Goal: Transaction & Acquisition: Book appointment/travel/reservation

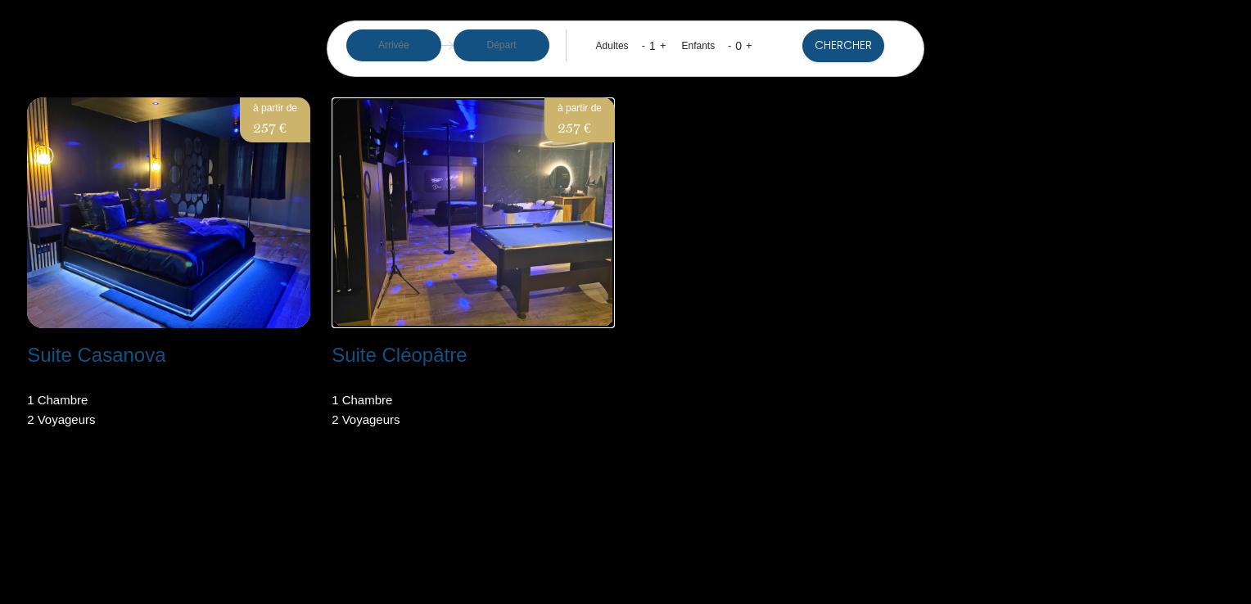
click at [471, 211] on img at bounding box center [473, 212] width 283 height 231
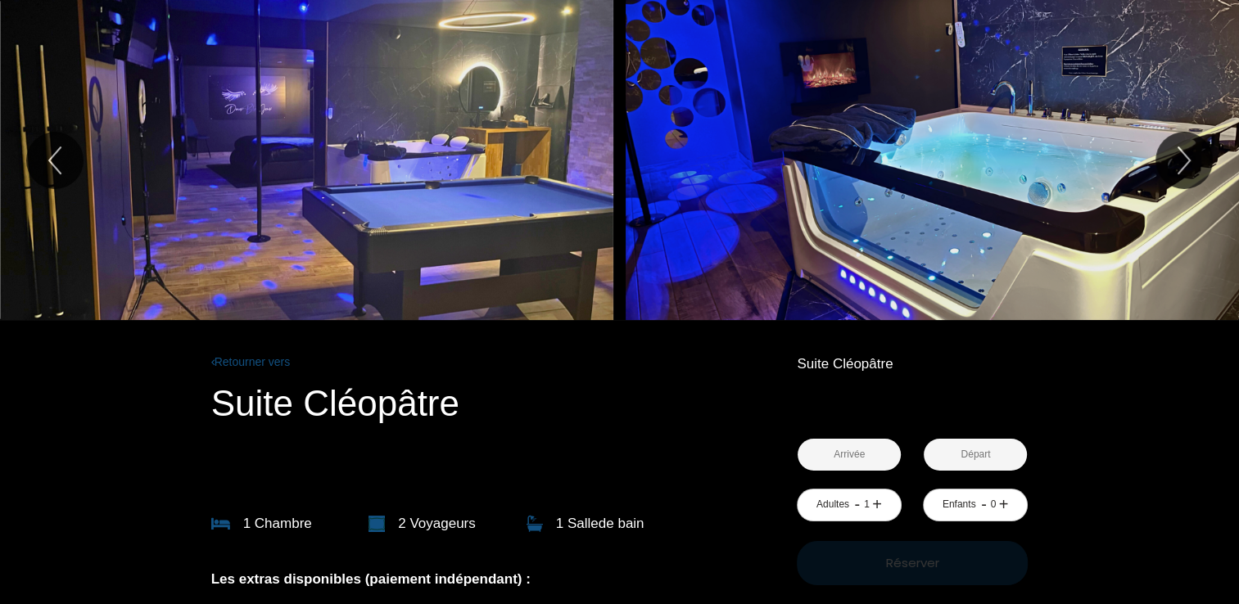
click at [843, 450] on input "text" at bounding box center [849, 455] width 103 height 32
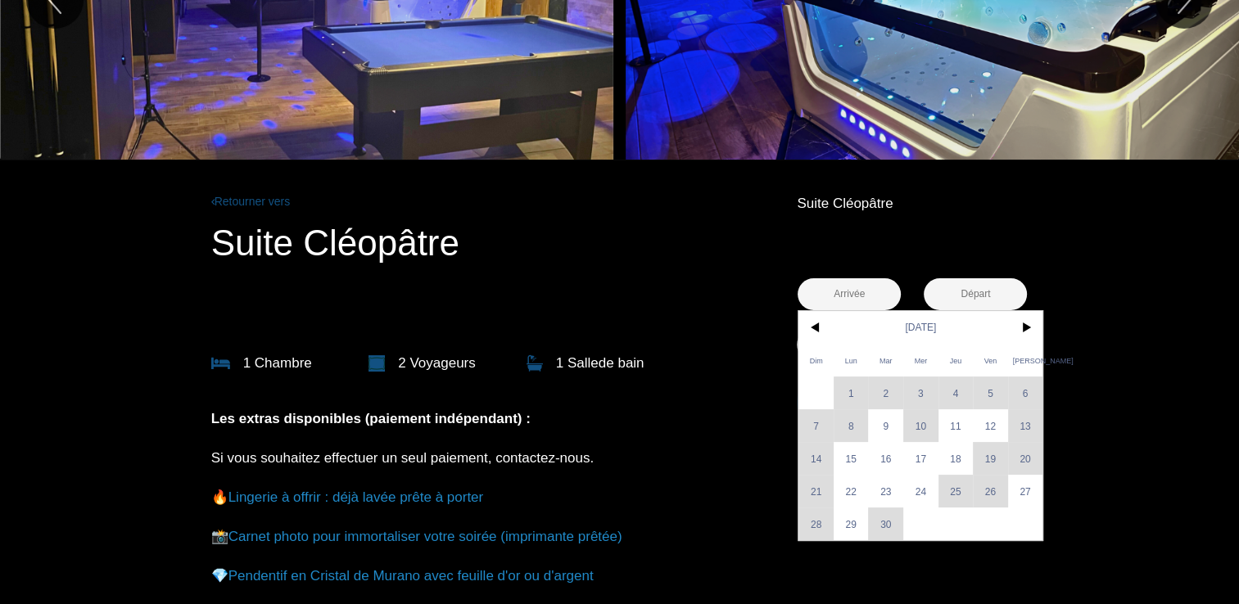
scroll to position [164, 0]
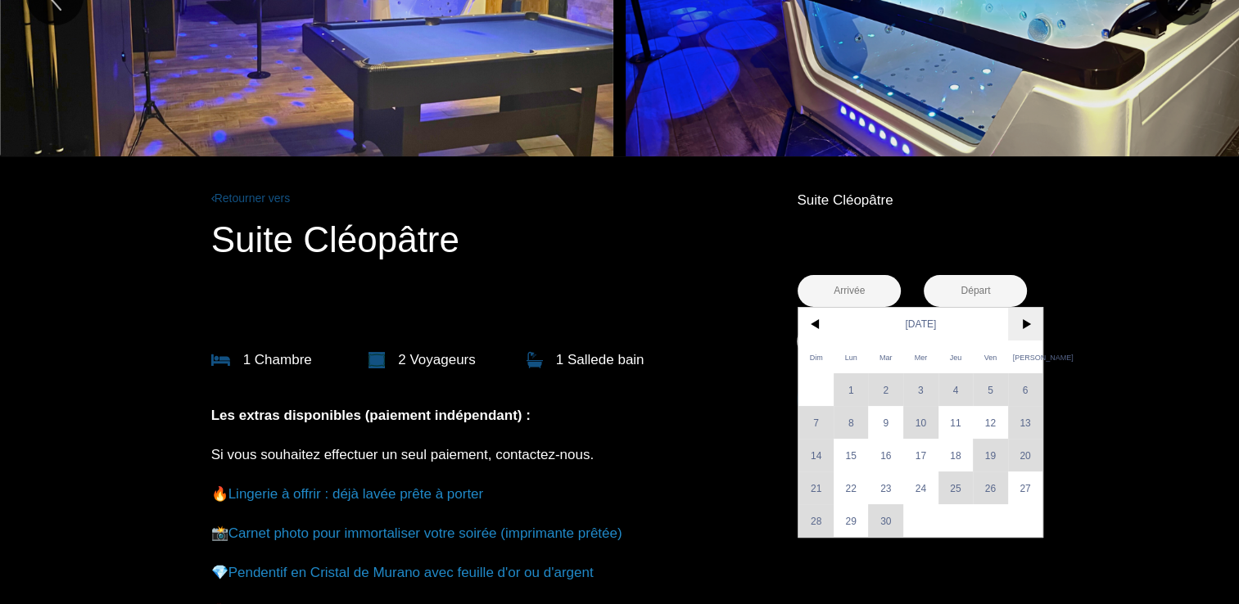
click at [1021, 319] on span ">" at bounding box center [1025, 324] width 35 height 33
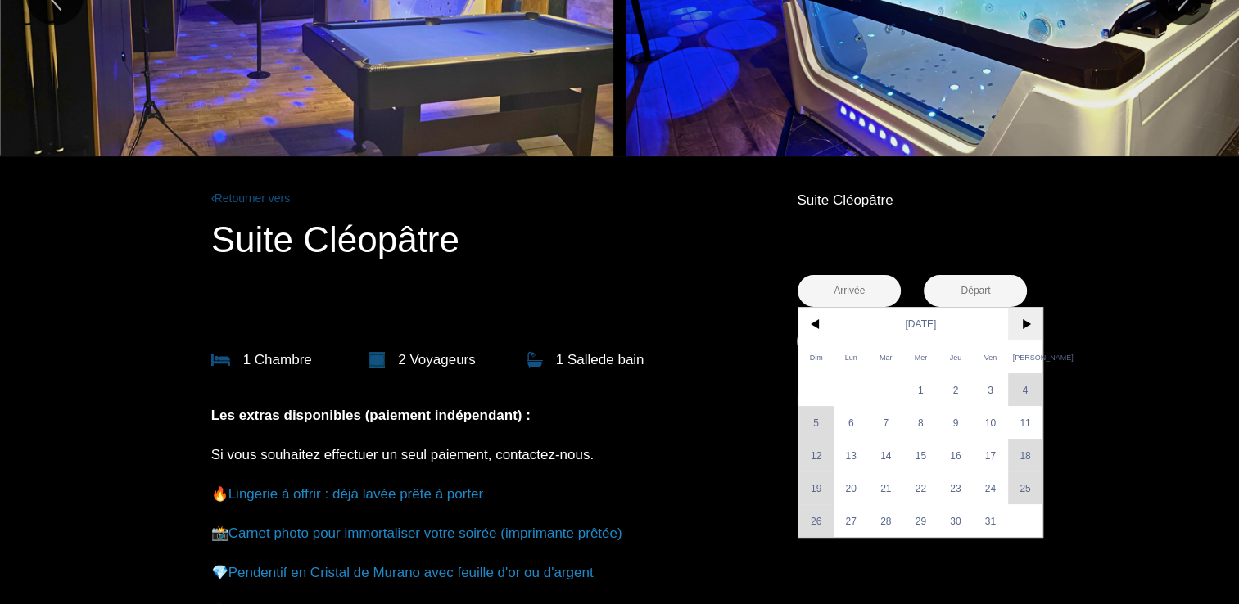
click at [1019, 319] on span ">" at bounding box center [1025, 324] width 35 height 33
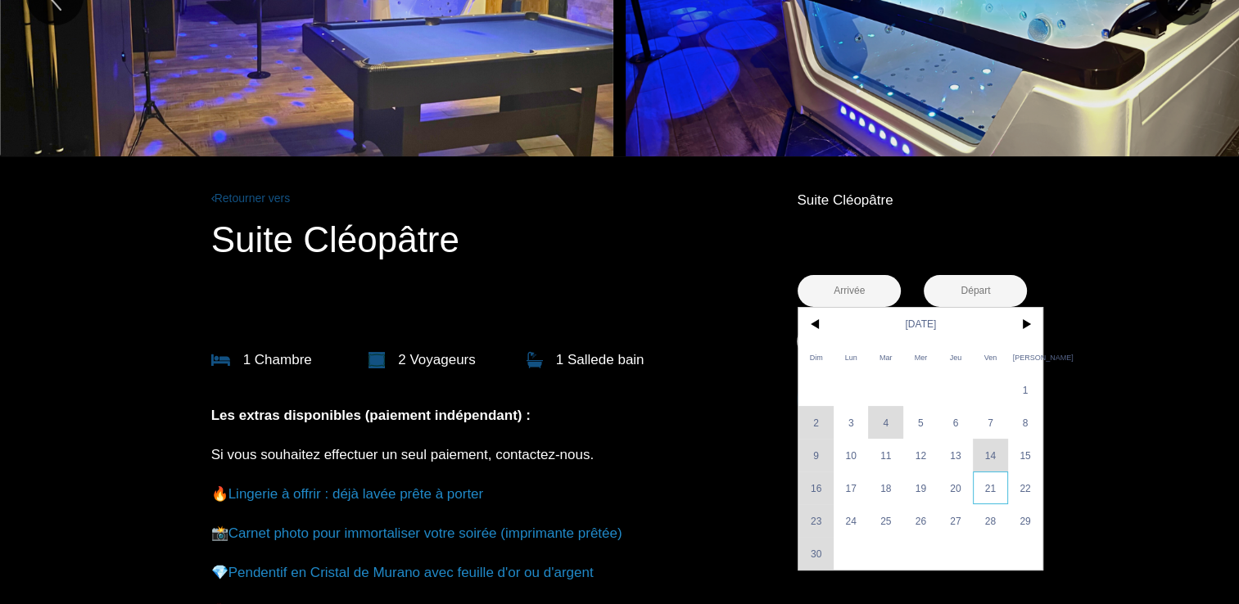
click at [998, 484] on span "21" at bounding box center [990, 488] width 35 height 33
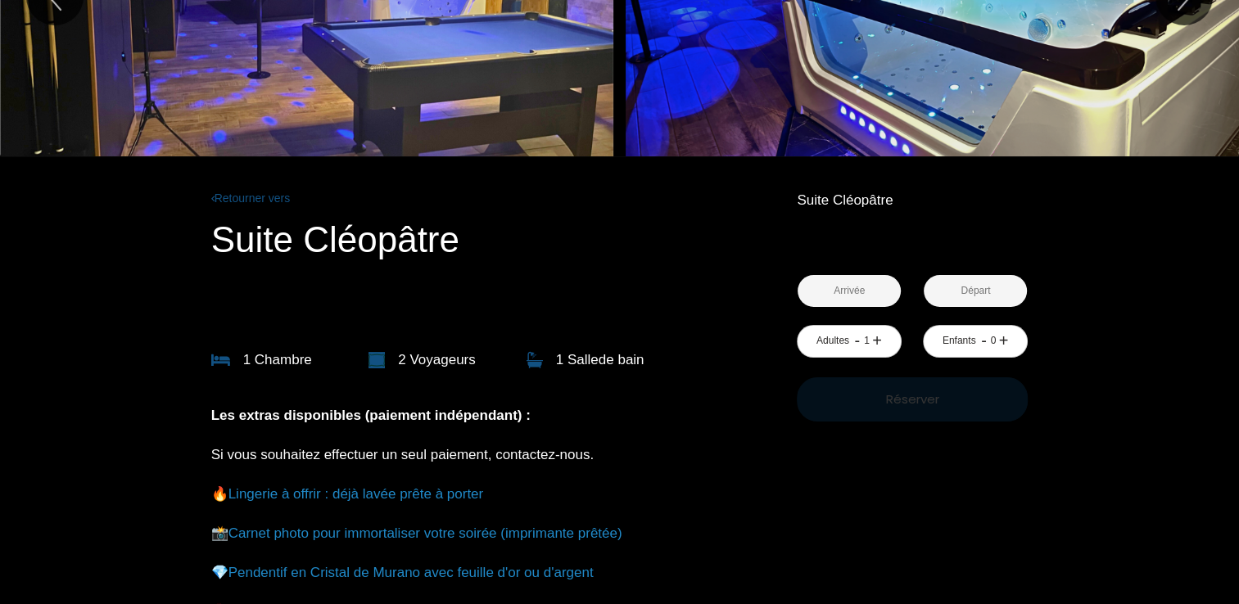
type input "Ven 21 Nov 2025"
type input "Sam 22 Nov 2025"
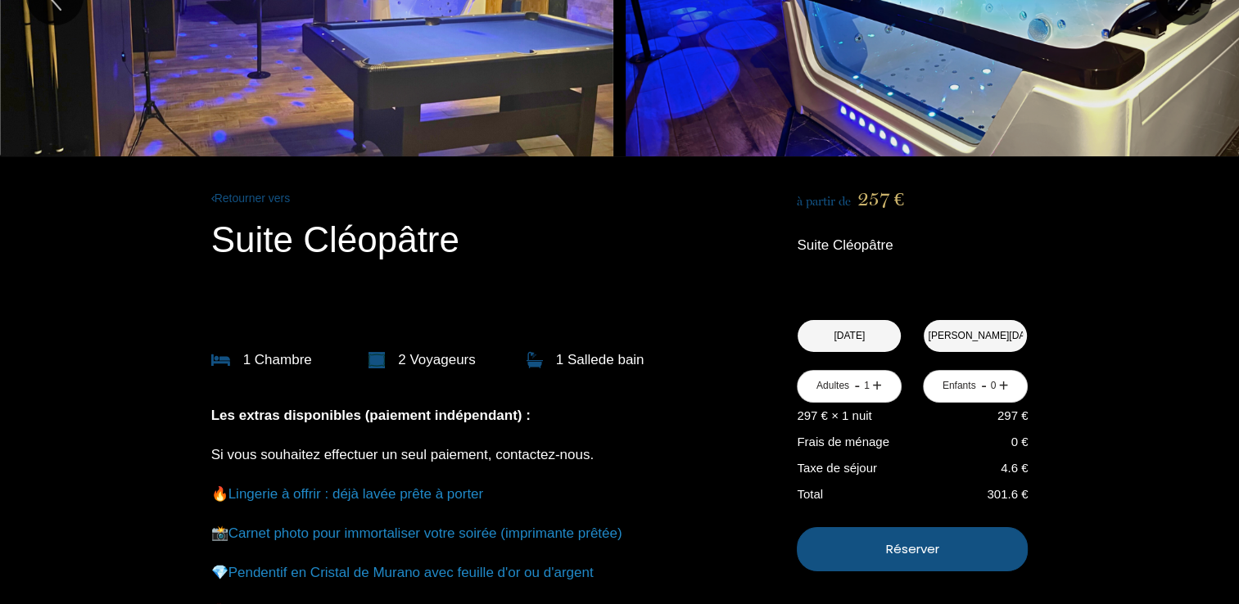
click at [876, 386] on link "+" at bounding box center [877, 385] width 10 height 25
click at [917, 543] on p "Réserver" at bounding box center [913, 550] width 220 height 20
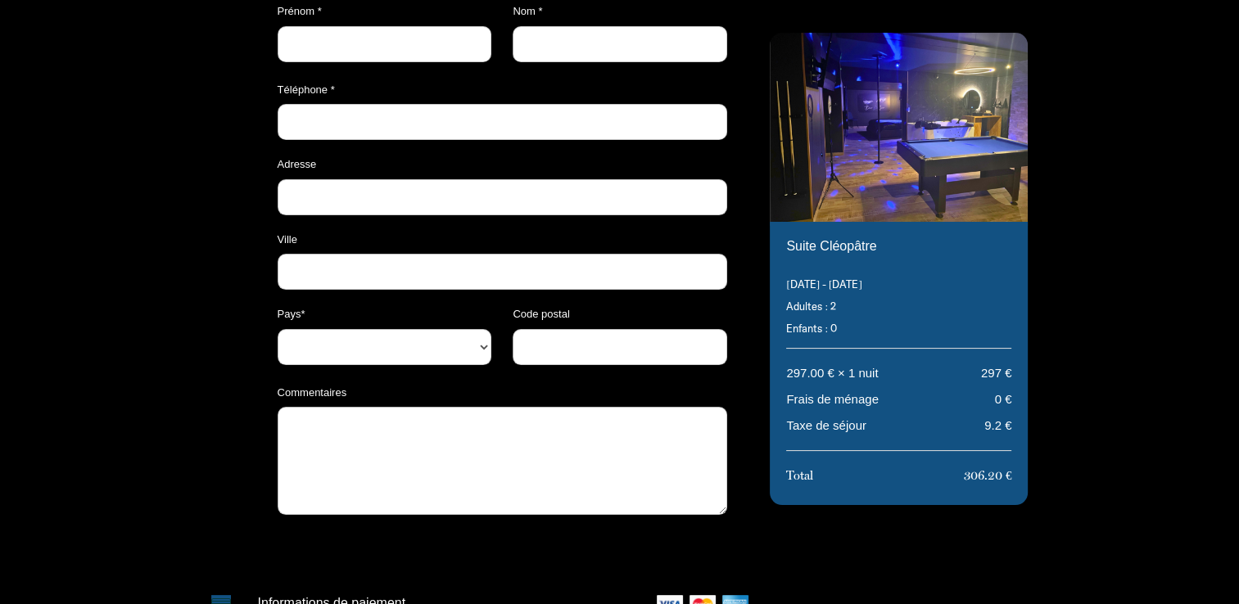
select select "Default select example"
